Goal: Find specific page/section: Find specific page/section

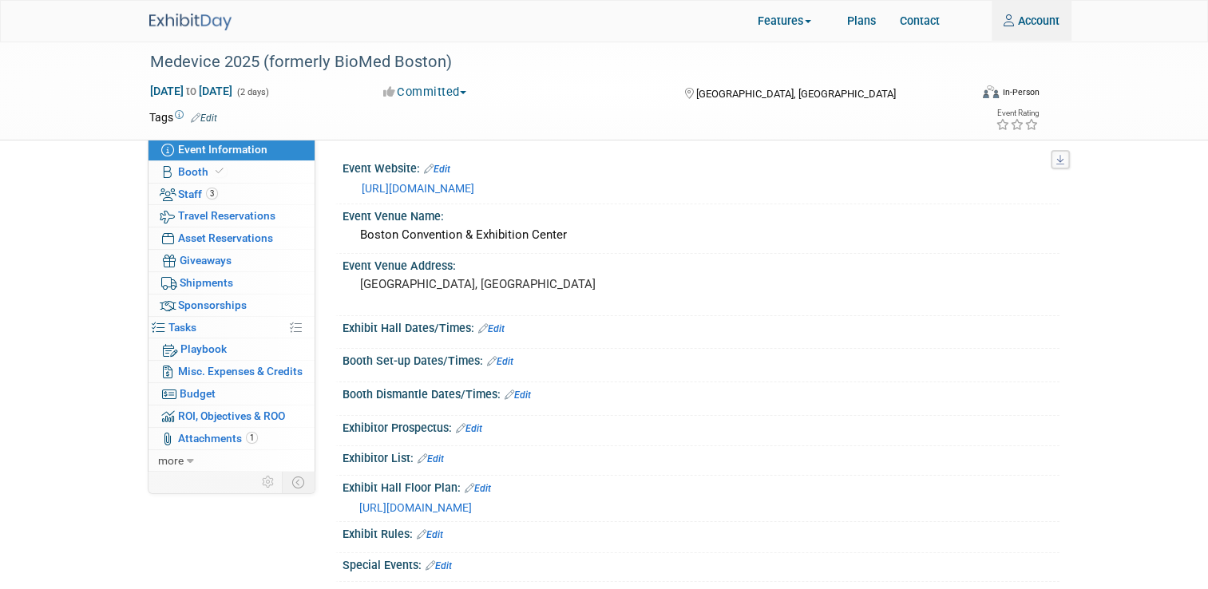
type input "amlance@trexon.com"
click at [198, 22] on img at bounding box center [190, 22] width 82 height 17
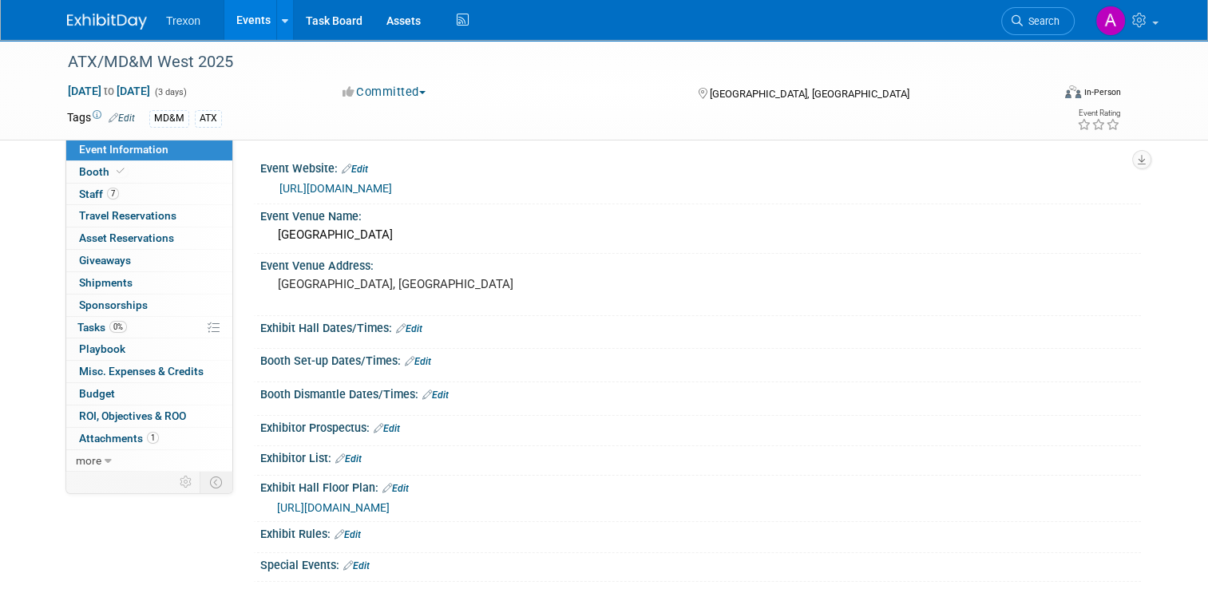
click at [227, 21] on link "Events" at bounding box center [253, 20] width 58 height 40
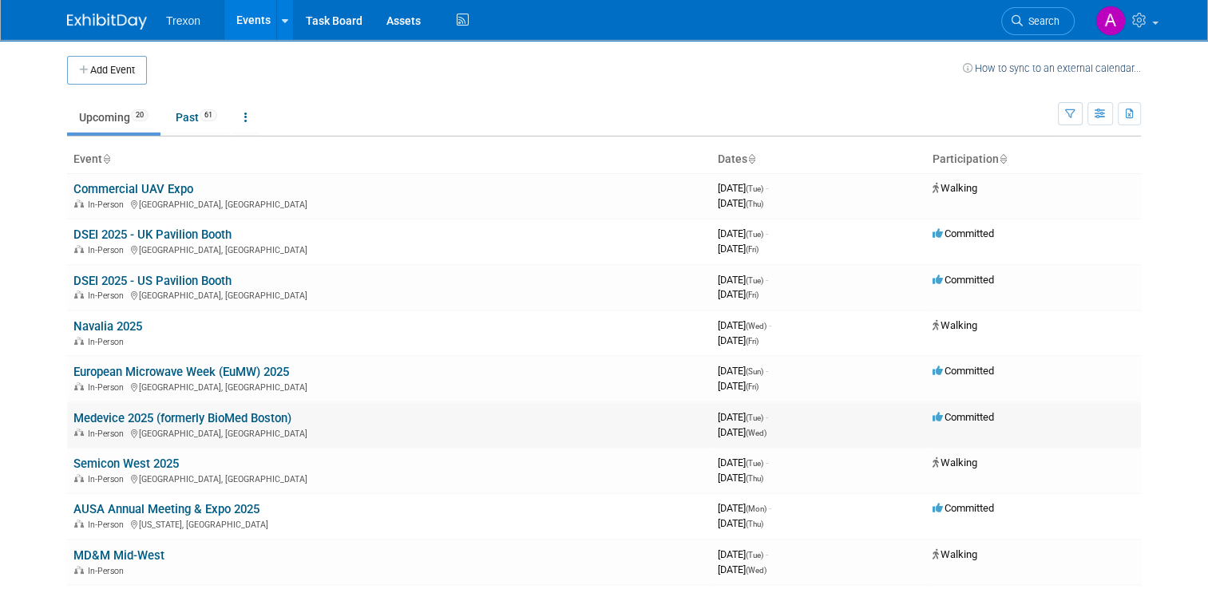
click at [105, 420] on link "Medevice 2025 (formerly BioMed Boston)" at bounding box center [182, 418] width 218 height 14
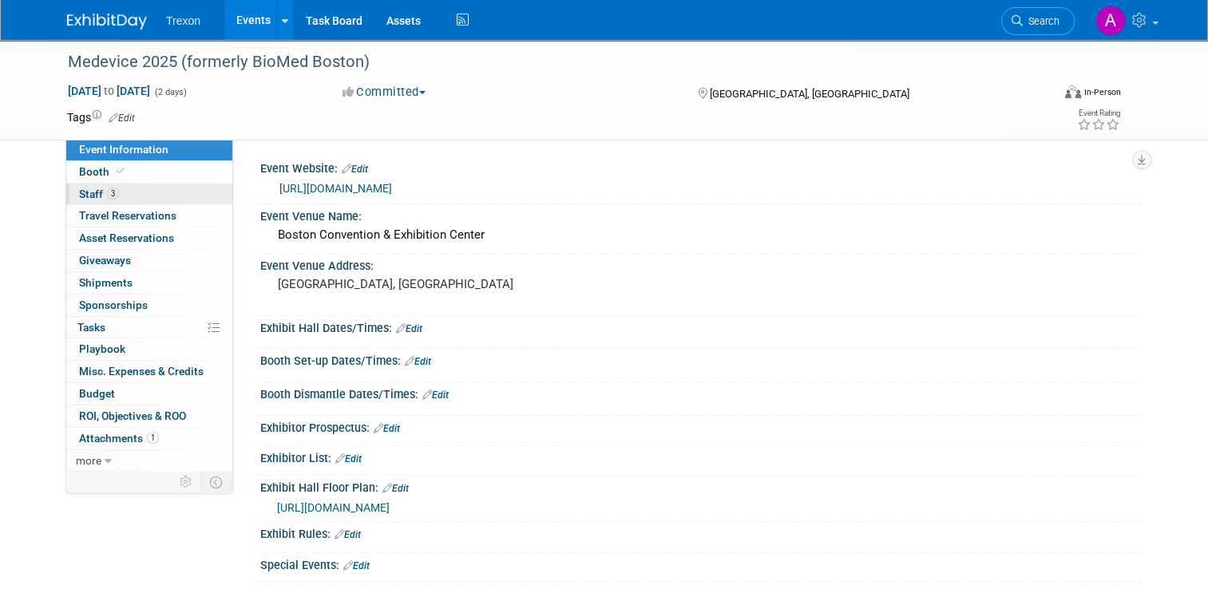
click at [89, 196] on span "Staff 3" at bounding box center [99, 194] width 40 height 13
